Goal: Task Accomplishment & Management: Manage account settings

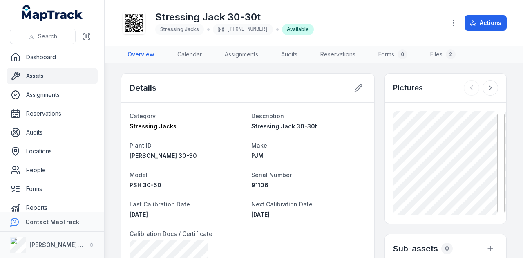
click at [40, 76] on link "Assets" at bounding box center [52, 76] width 91 height 16
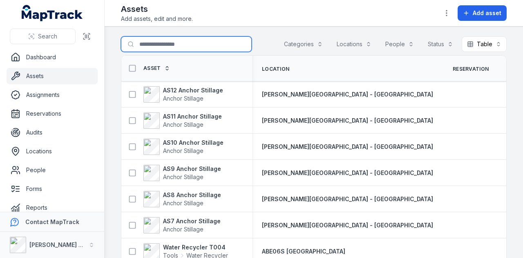
drag, startPoint x: 188, startPoint y: 47, endPoint x: 182, endPoint y: 47, distance: 5.7
click at [182, 47] on input "Search for assets" at bounding box center [186, 44] width 131 height 16
type input "**********"
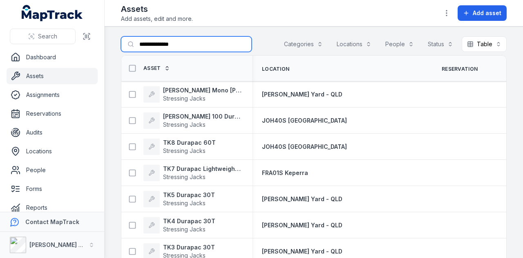
drag, startPoint x: 193, startPoint y: 42, endPoint x: 67, endPoint y: 46, distance: 126.0
click at [67, 45] on div "**********" at bounding box center [261, 129] width 523 height 258
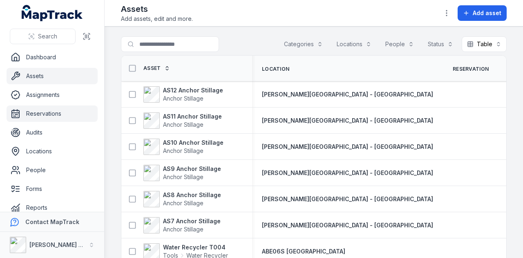
click at [75, 112] on link "Reservations" at bounding box center [52, 114] width 91 height 16
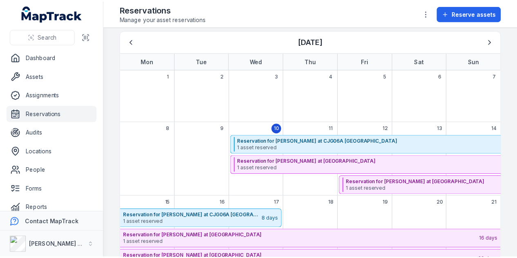
scroll to position [66, 0]
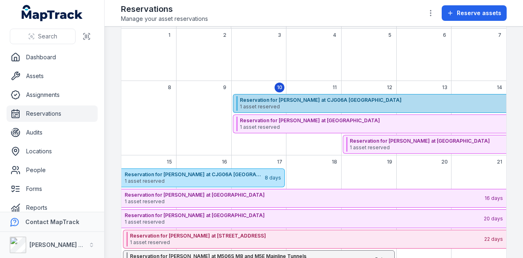
click at [344, 99] on strong "Reservation for [PERSON_NAME] at CJG06A [GEOGRAPHIC_DATA]" at bounding box center [418, 100] width 356 height 7
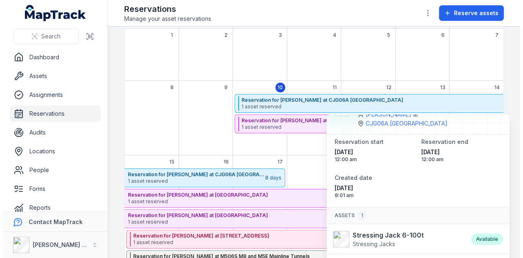
scroll to position [34, 0]
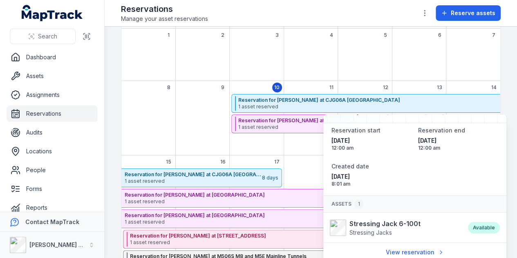
click at [179, 134] on div "September 2025" at bounding box center [202, 124] width 54 height 61
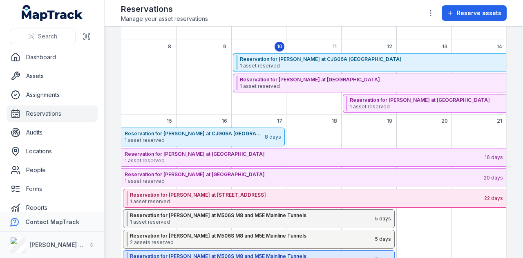
scroll to position [148, 0]
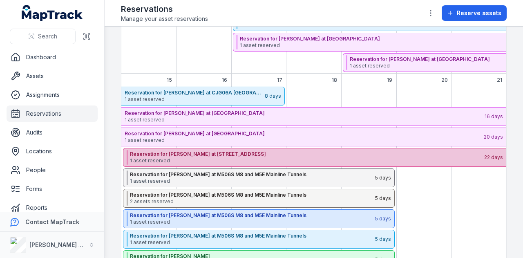
click at [204, 152] on strong "Reservation for [PERSON_NAME] at [STREET_ADDRESS]" at bounding box center [307, 154] width 354 height 7
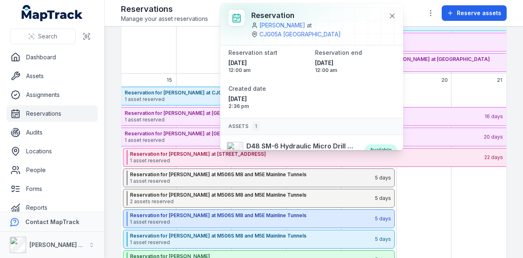
scroll to position [34, 0]
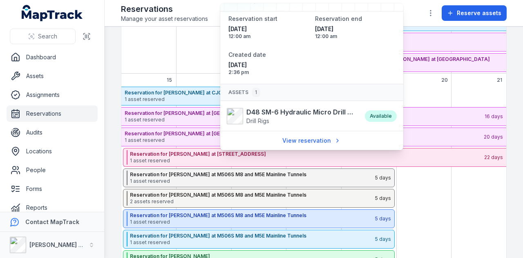
click at [115, 52] on main "Search for reservations Status Calendar ******** [DATE] Mon Tue Wed Thu Fri Sat…" at bounding box center [314, 142] width 419 height 231
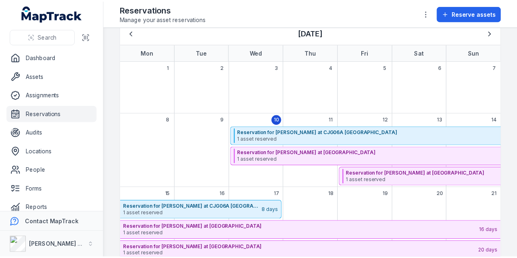
scroll to position [82, 0]
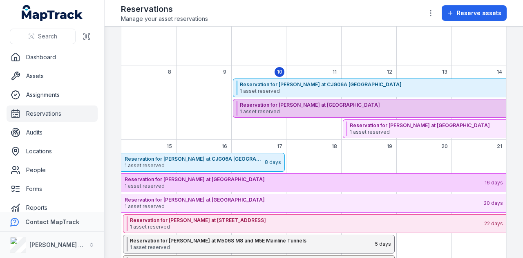
click at [319, 110] on span "1 asset reserved" at bounding box center [417, 111] width 354 height 7
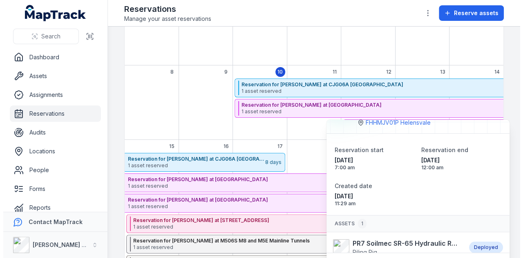
scroll to position [39, 0]
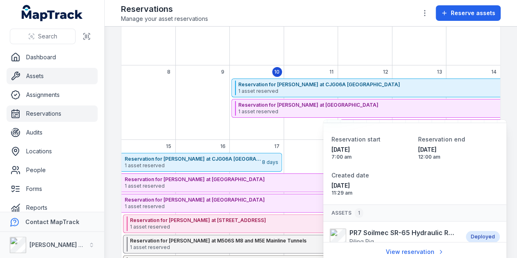
click at [72, 78] on link "Assets" at bounding box center [52, 76] width 91 height 16
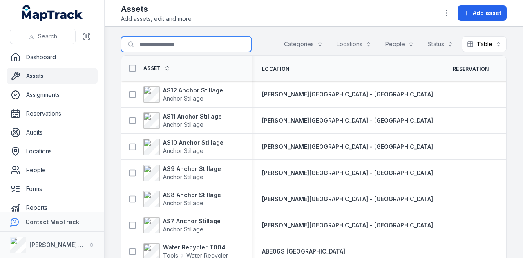
click at [171, 36] on input "Search for assets" at bounding box center [186, 44] width 131 height 16
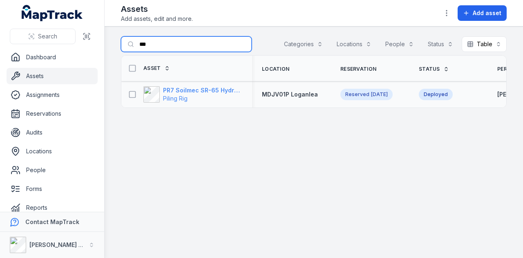
type input "***"
click at [213, 88] on strong "PR7 Soilmec SR-65 Hydraulic Rotary Rig" at bounding box center [202, 90] width 79 height 8
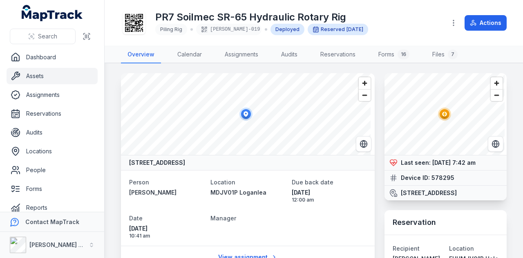
scroll to position [164, 0]
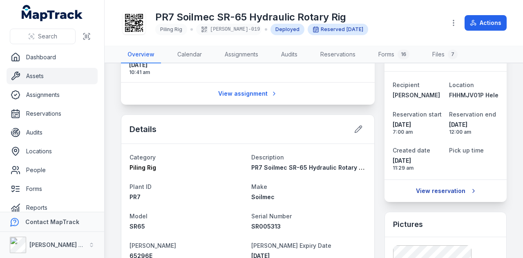
click at [424, 199] on link "View reservation" at bounding box center [446, 191] width 70 height 16
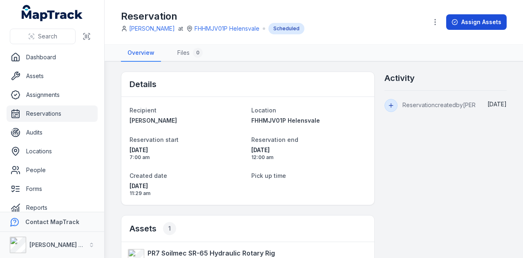
click at [468, 18] on button "Assign Assets" at bounding box center [477, 22] width 61 height 16
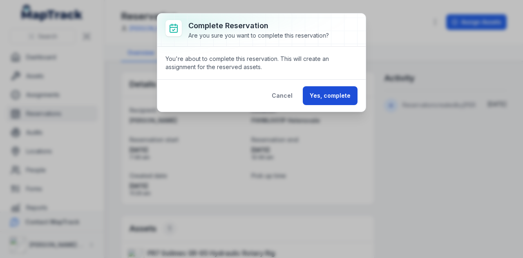
click at [341, 94] on button "Yes, complete" at bounding box center [330, 95] width 55 height 19
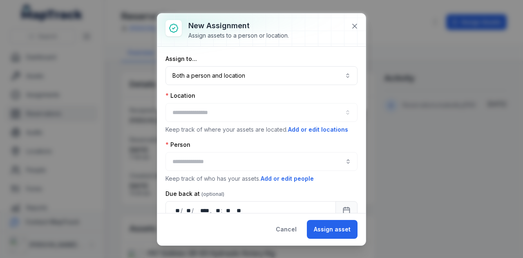
type input "**********"
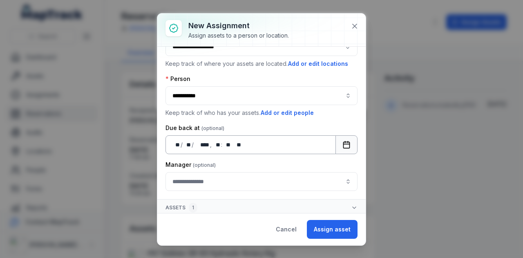
click at [343, 141] on icon "Calendar" at bounding box center [347, 145] width 8 height 8
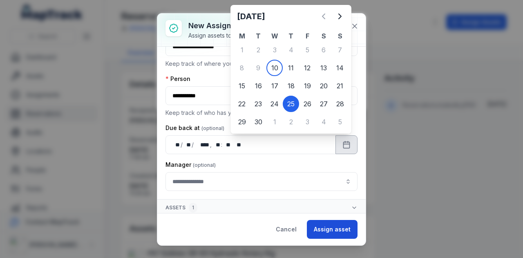
click at [341, 229] on button "Assign asset" at bounding box center [332, 229] width 51 height 19
